Goal: Task Accomplishment & Management: Manage account settings

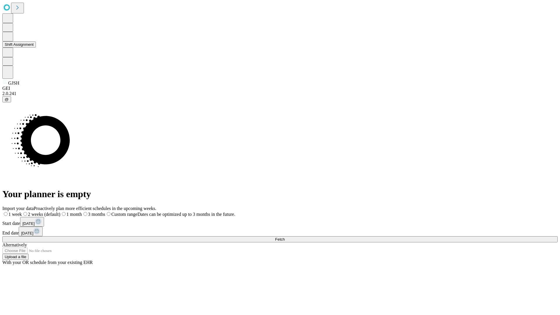
click at [36, 48] on button "Shift Assignment" at bounding box center [19, 44] width 34 height 6
